Goal: Task Accomplishment & Management: Manage account settings

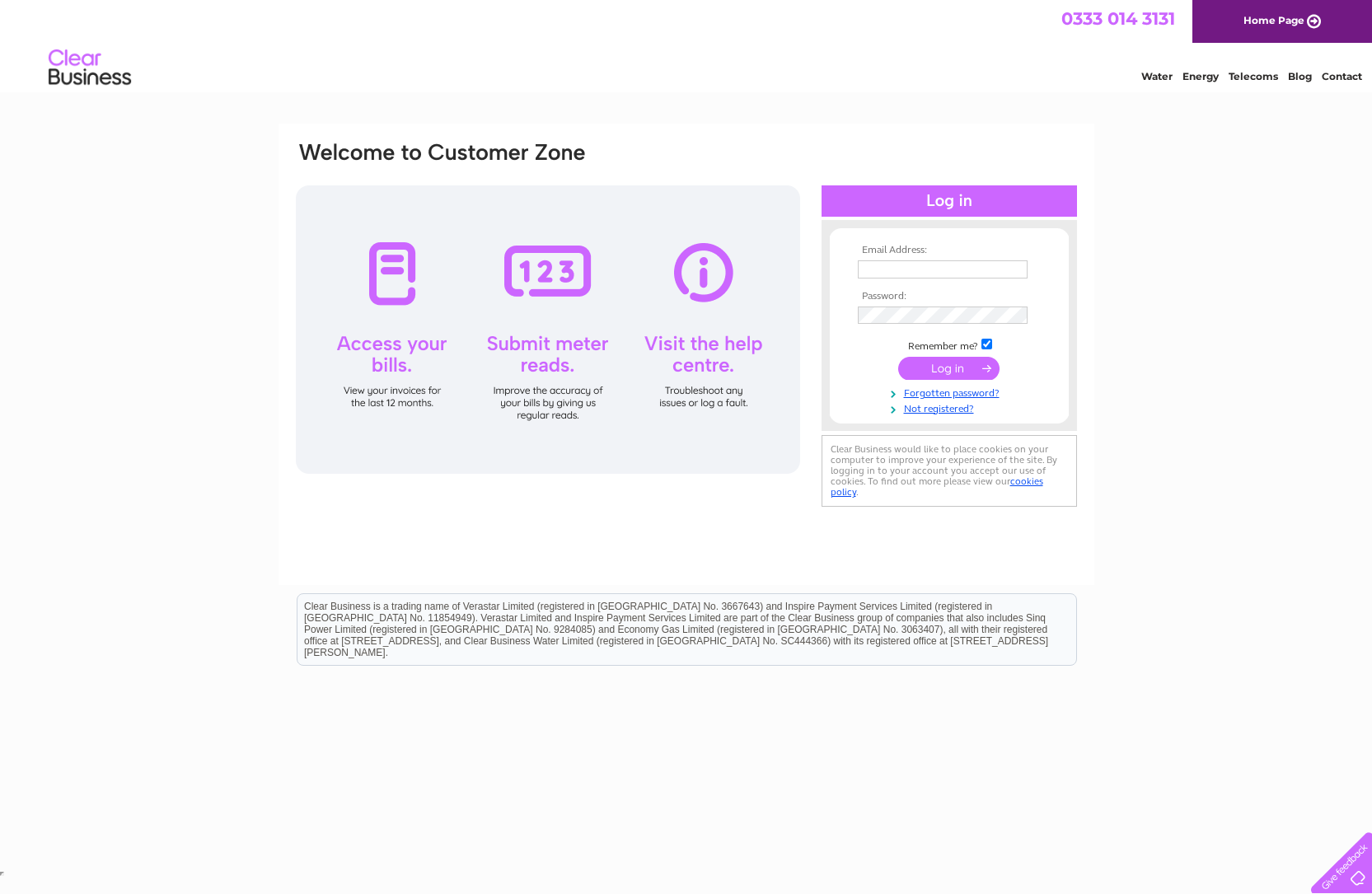
type input "[EMAIL_ADDRESS][DOMAIN_NAME]"
click at [946, 363] on input "submit" at bounding box center [949, 368] width 102 height 23
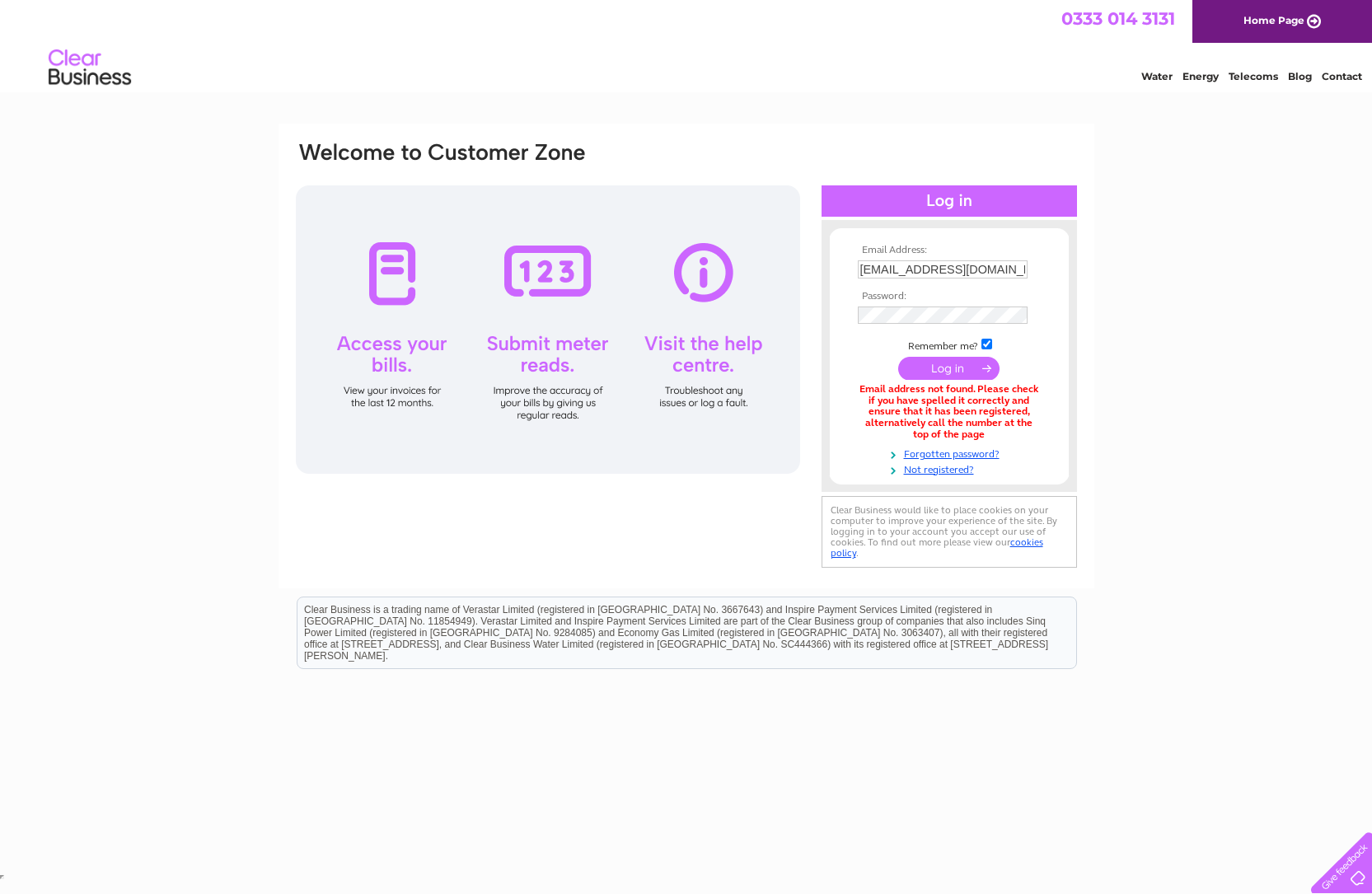
click at [953, 368] on input "submit" at bounding box center [949, 368] width 102 height 23
drag, startPoint x: 896, startPoint y: 270, endPoint x: 820, endPoint y: 276, distance: 76.2
click at [820, 276] on div "Email Address: finance@burnfootcf.org Password:" at bounding box center [686, 356] width 785 height 433
type input "carly@burnfootcf.org"
click at [953, 372] on input "submit" at bounding box center [949, 368] width 102 height 23
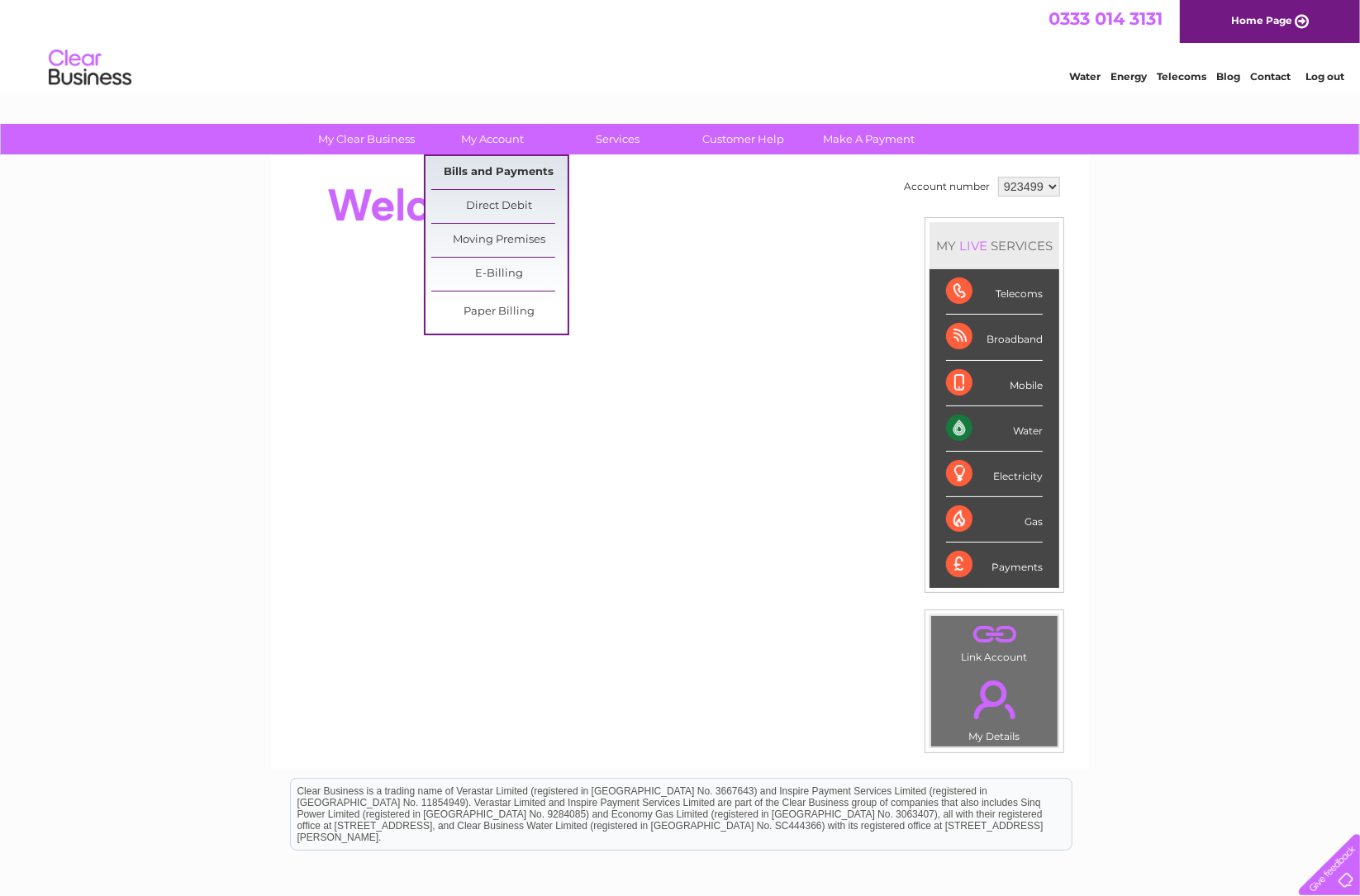
click at [463, 170] on link "Bills and Payments" at bounding box center [499, 172] width 136 height 33
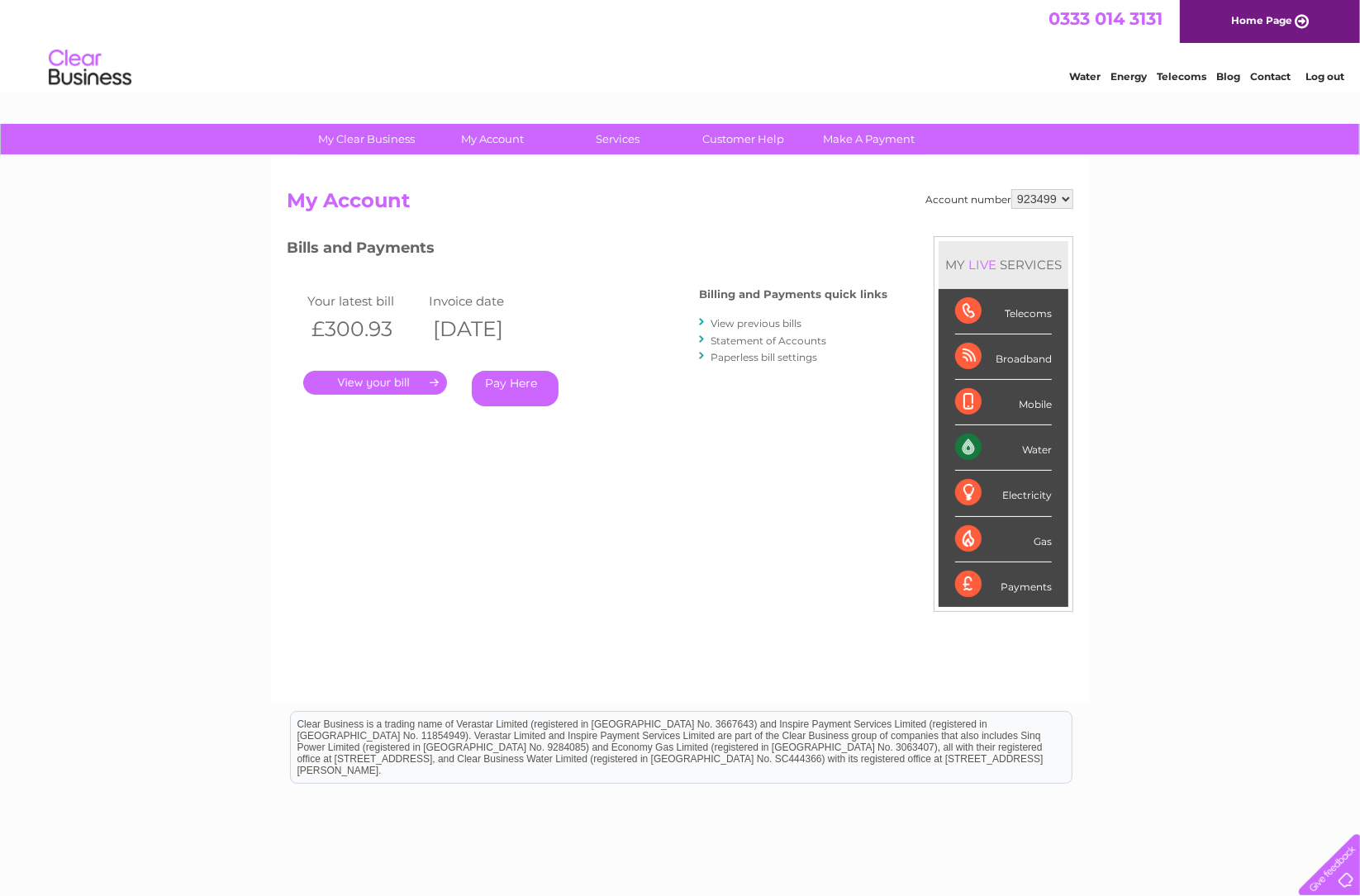
click at [749, 320] on link "View previous bills" at bounding box center [756, 323] width 91 height 13
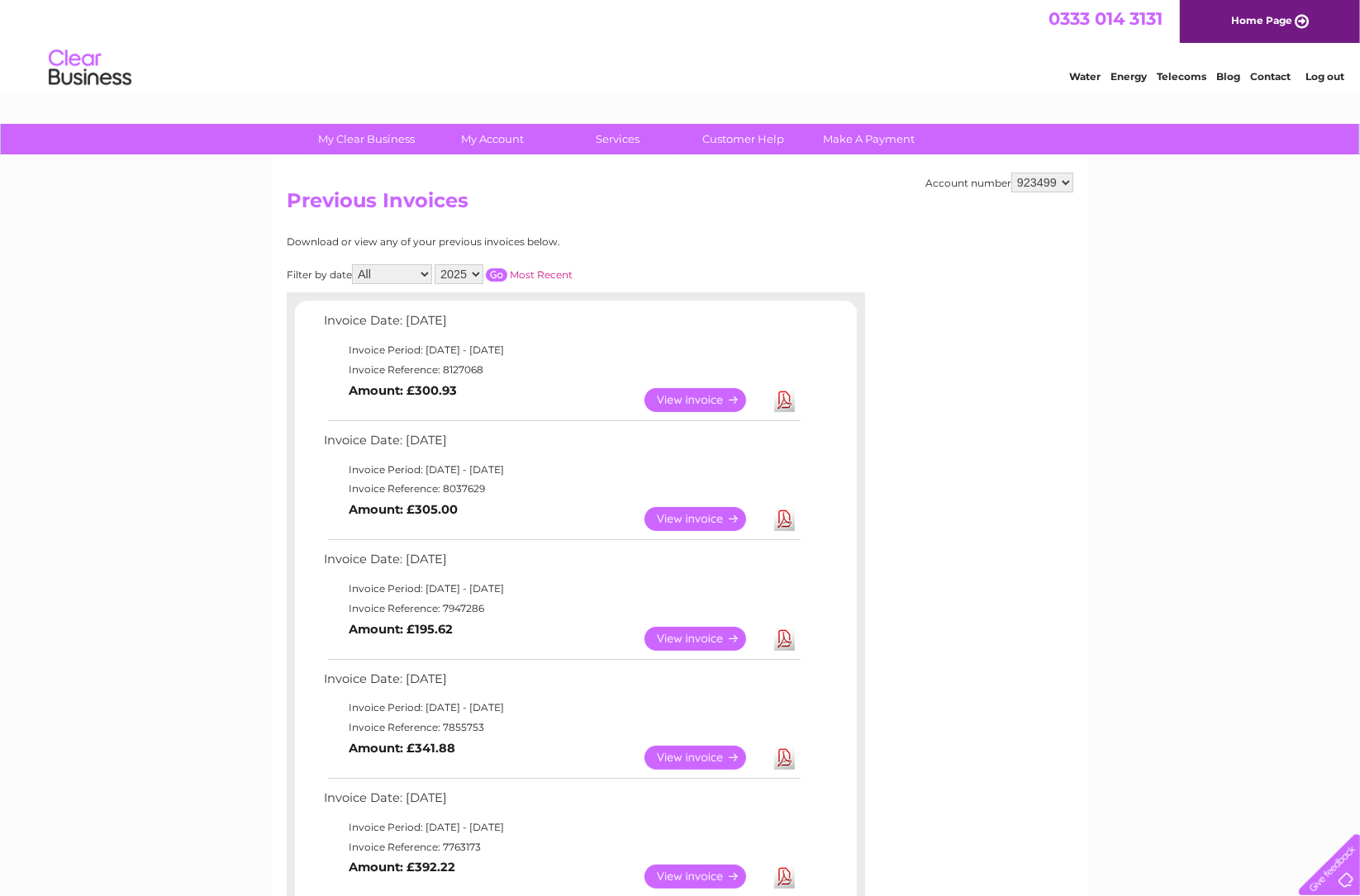
click at [784, 514] on link "Download" at bounding box center [783, 519] width 21 height 24
click at [783, 398] on link "Download" at bounding box center [783, 400] width 21 height 24
